Goal: Task Accomplishment & Management: Complete application form

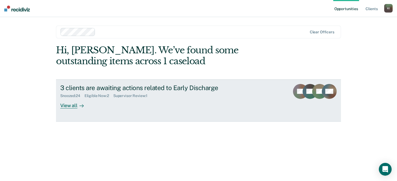
click at [142, 95] on div "Supervisor Review : 1" at bounding box center [132, 96] width 38 height 5
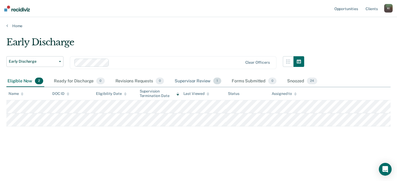
click at [201, 81] on div "Supervisor Review 1" at bounding box center [198, 82] width 49 height 12
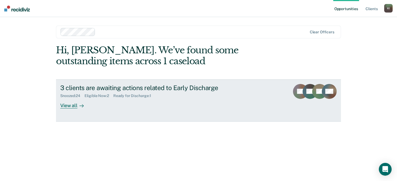
click at [71, 105] on div "View all" at bounding box center [75, 103] width 30 height 10
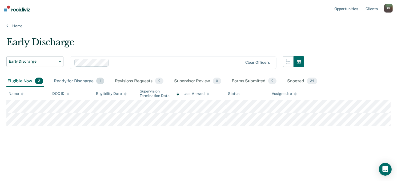
click at [77, 81] on div "Ready for Discharge 1" at bounding box center [79, 82] width 52 height 12
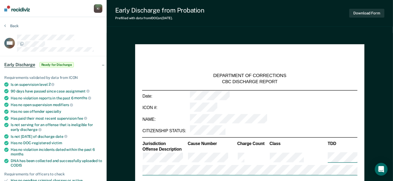
type textarea "x"
